Goal: Task Accomplishment & Management: Complete application form

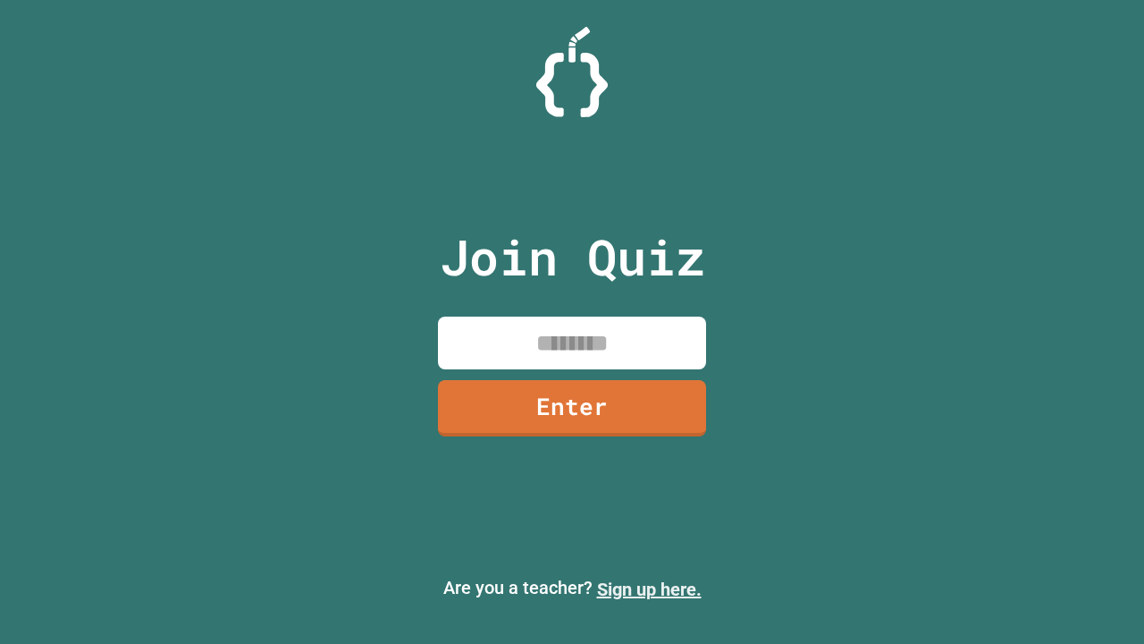
click at [649, 589] on link "Sign up here." at bounding box center [649, 588] width 105 height 21
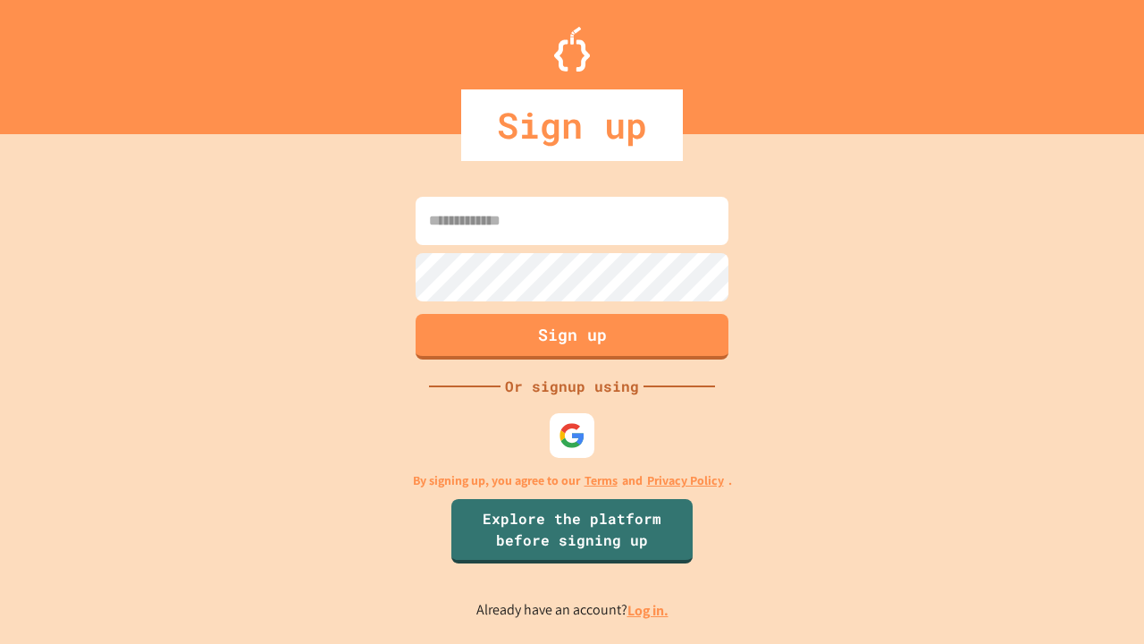
click at [649, 610] on link "Log in." at bounding box center [647, 610] width 41 height 19
